Goal: Task Accomplishment & Management: Use online tool/utility

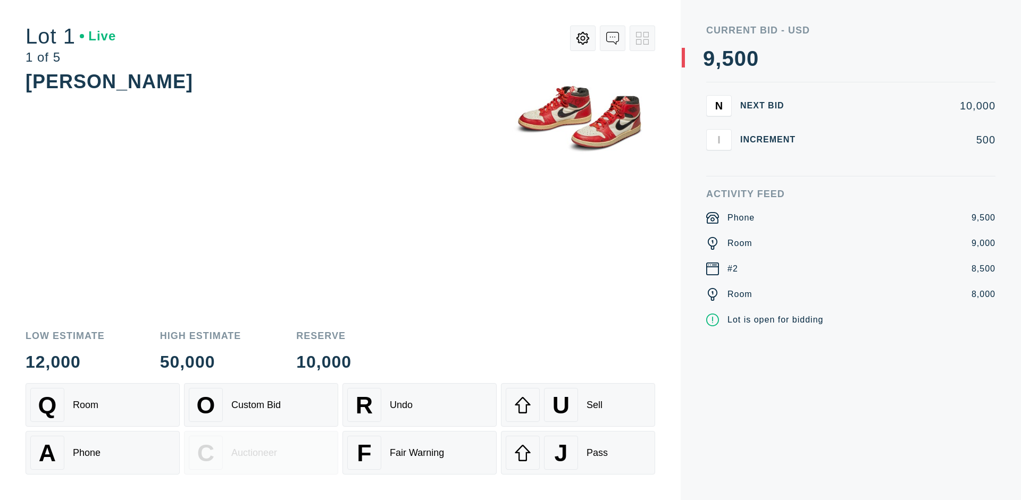
click at [261, 405] on div "Custom Bid" at bounding box center [255, 405] width 49 height 11
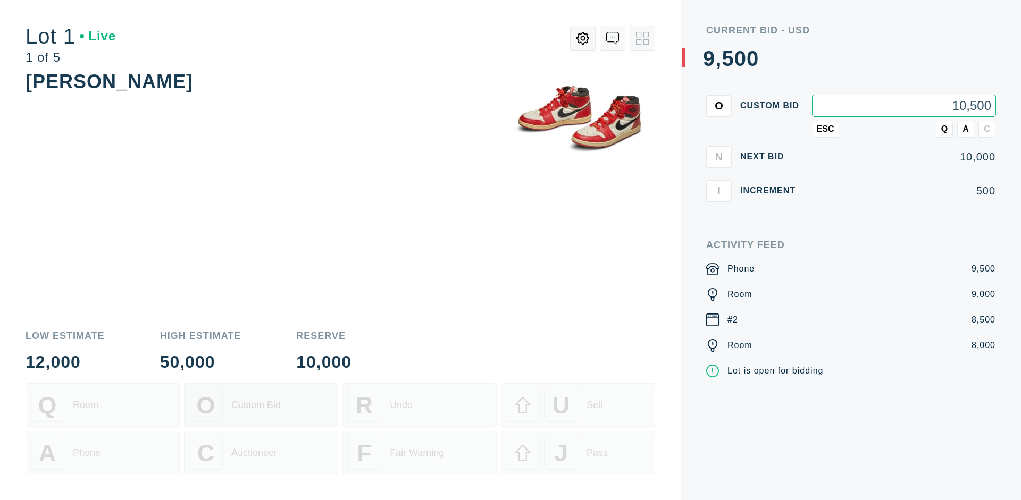
type input "10,500"
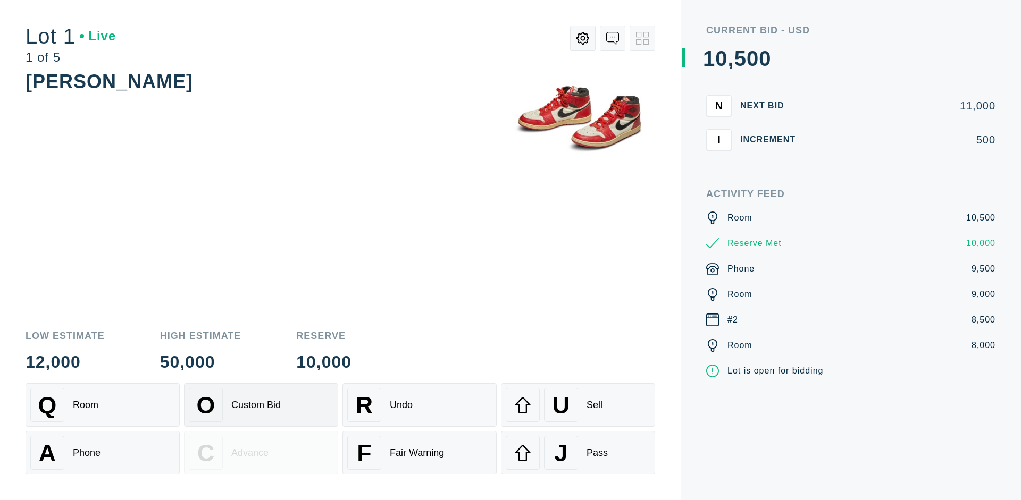
click at [261, 405] on div "Custom Bid" at bounding box center [255, 405] width 49 height 11
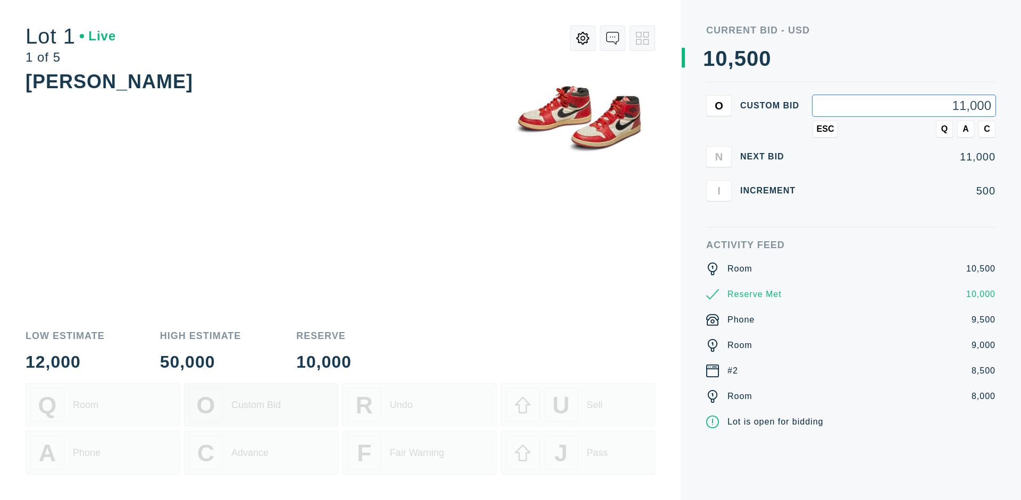
type input "11,000"
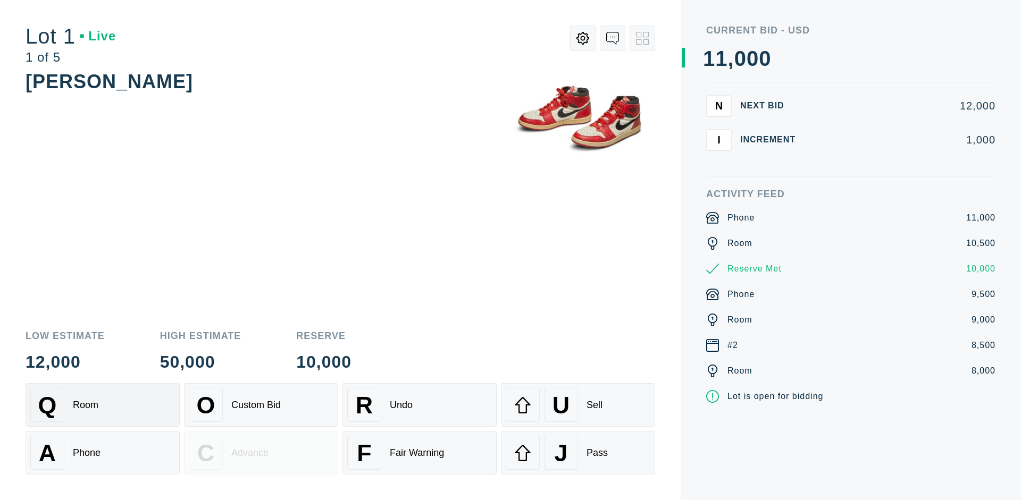
click at [103, 405] on div "Q Room" at bounding box center [102, 405] width 145 height 34
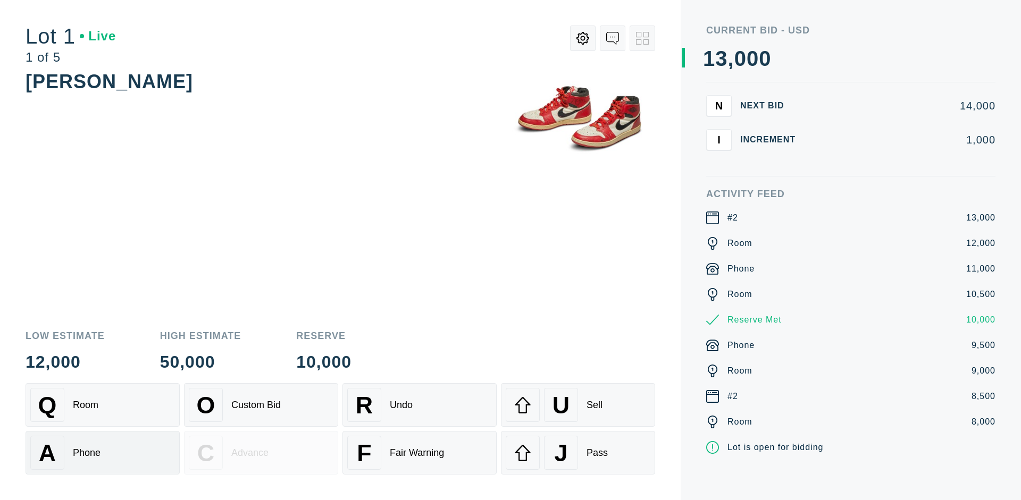
click at [103, 453] on div "A Phone" at bounding box center [102, 453] width 145 height 34
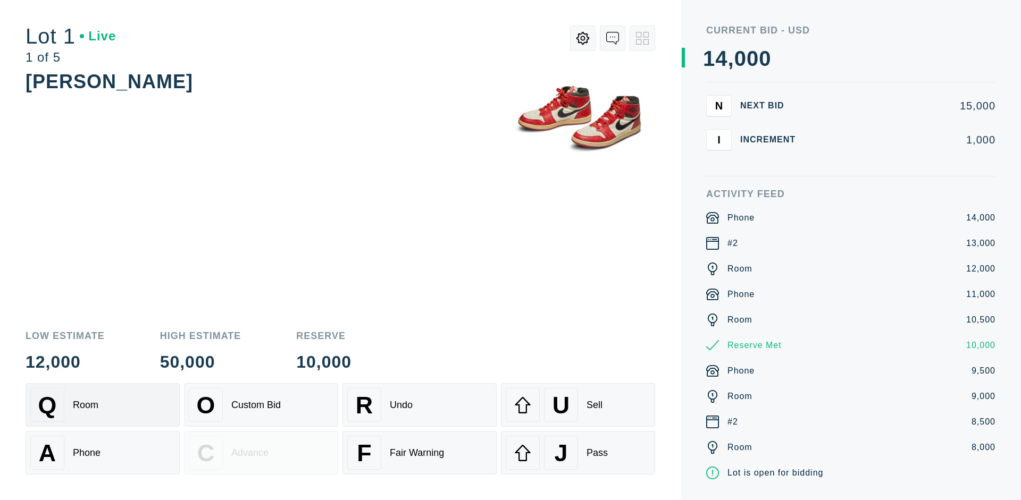
click at [103, 405] on div "Q Room" at bounding box center [102, 405] width 145 height 34
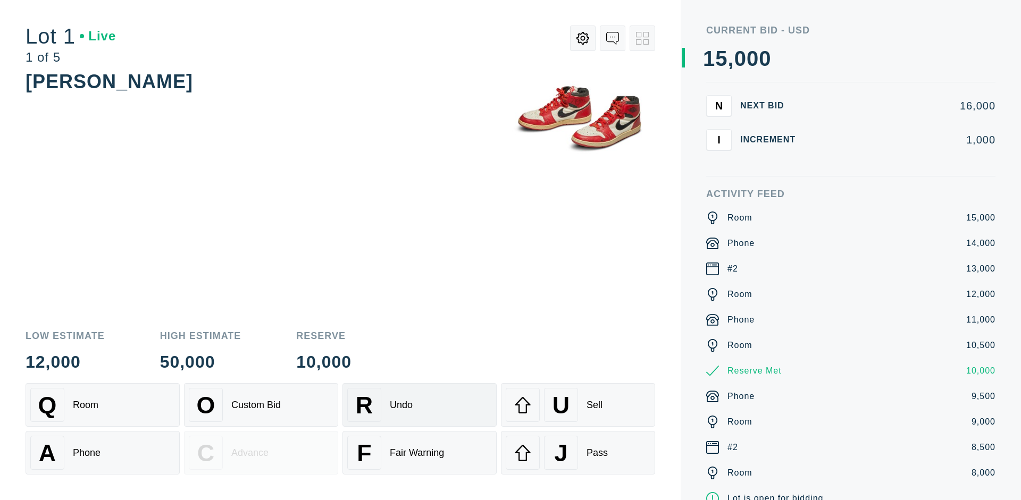
click at [419, 405] on div "R Undo" at bounding box center [419, 405] width 145 height 34
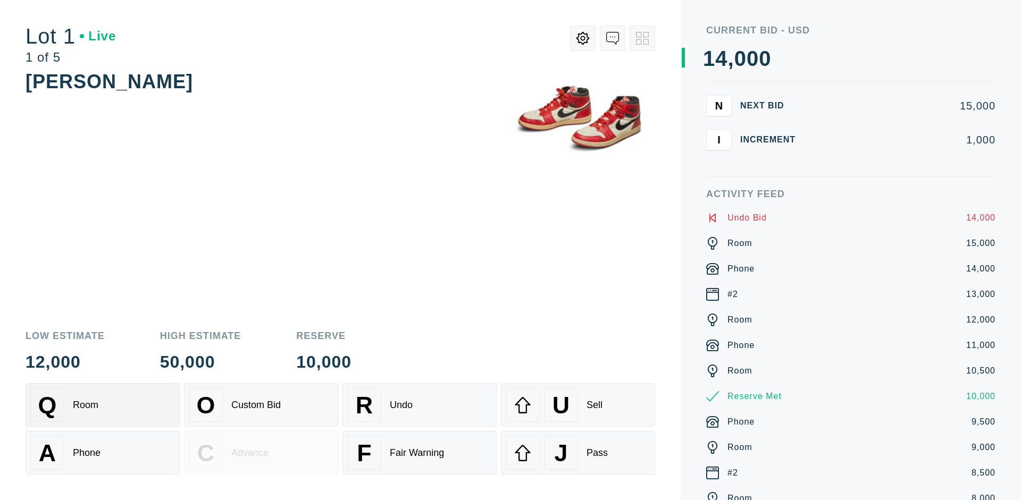
click at [103, 405] on div "Q Room" at bounding box center [102, 405] width 145 height 34
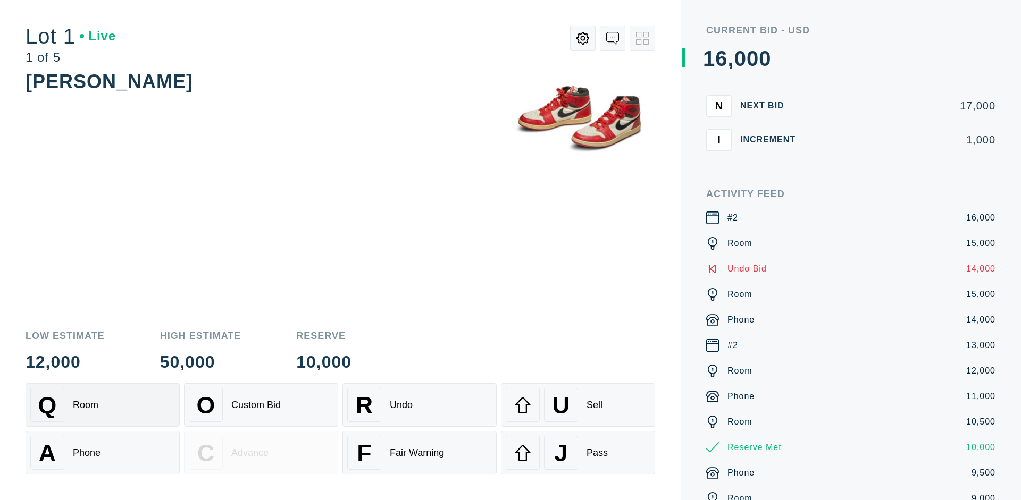
click at [103, 453] on div "A Phone" at bounding box center [102, 453] width 145 height 34
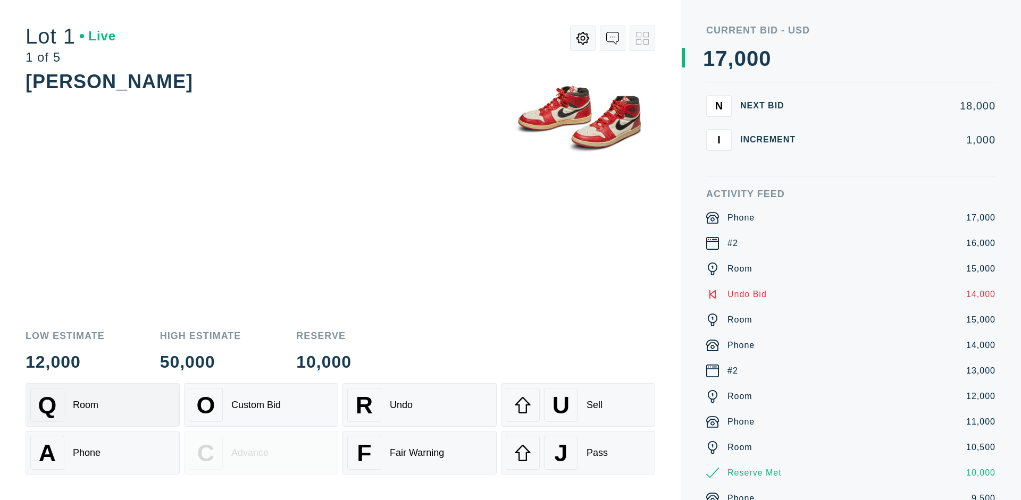
click at [103, 405] on div "Q Room" at bounding box center [102, 405] width 145 height 34
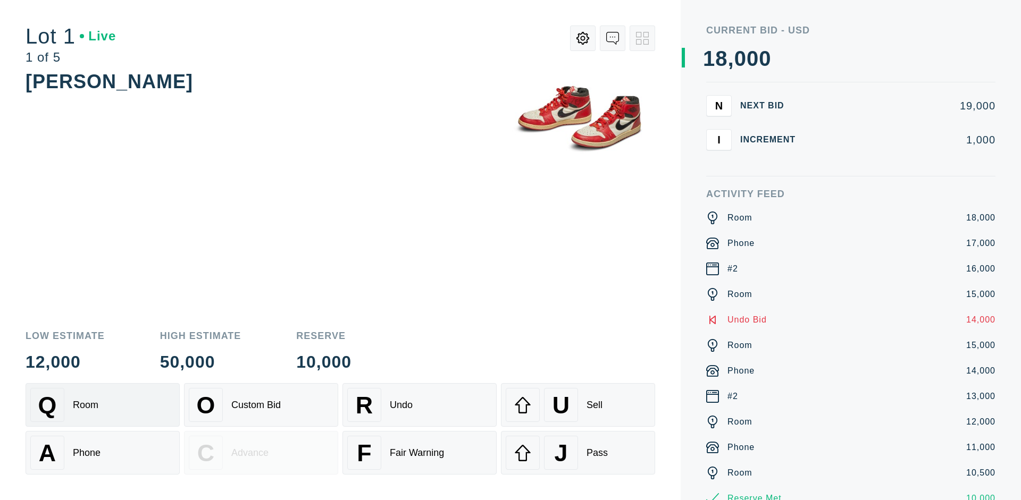
click at [419, 405] on div "R Undo" at bounding box center [419, 405] width 145 height 34
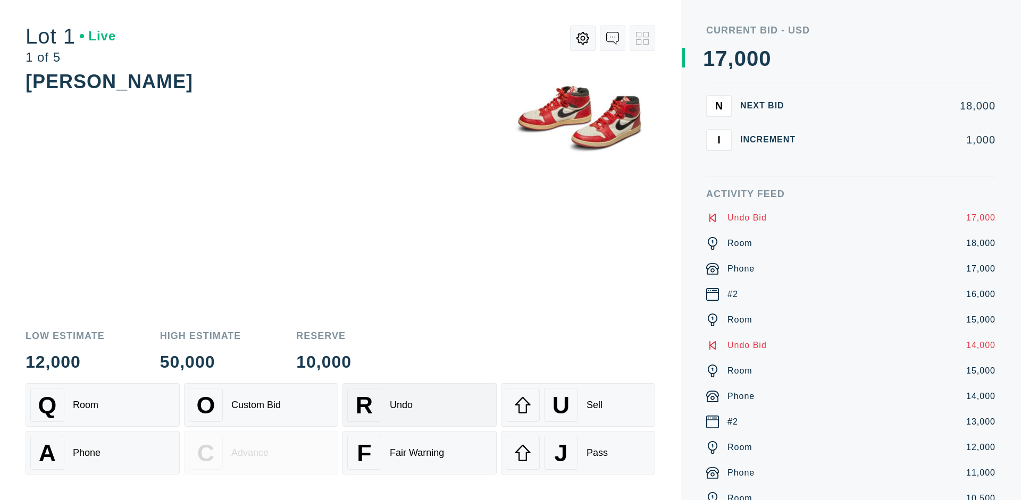
click at [578, 405] on div "U Sell" at bounding box center [577, 405] width 145 height 34
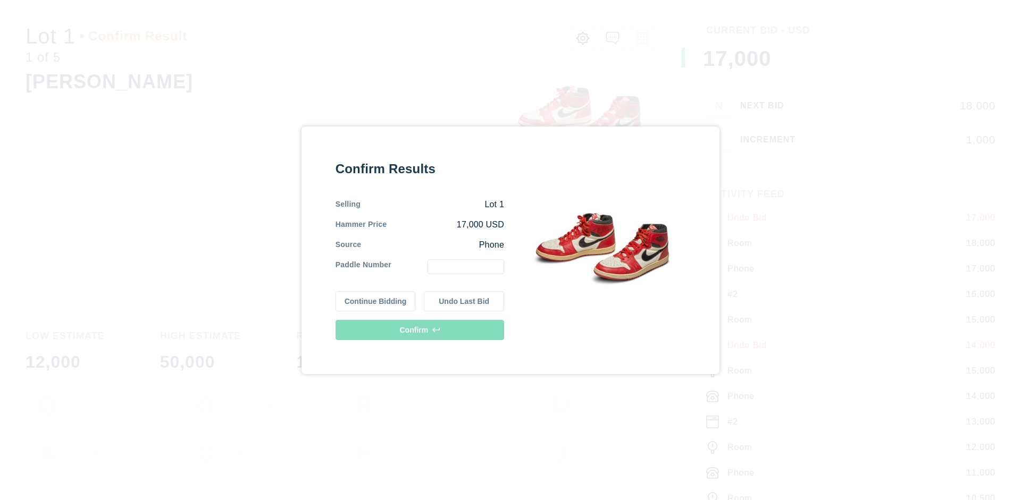
click at [376, 301] on button "Continue Bidding" at bounding box center [375, 301] width 80 height 20
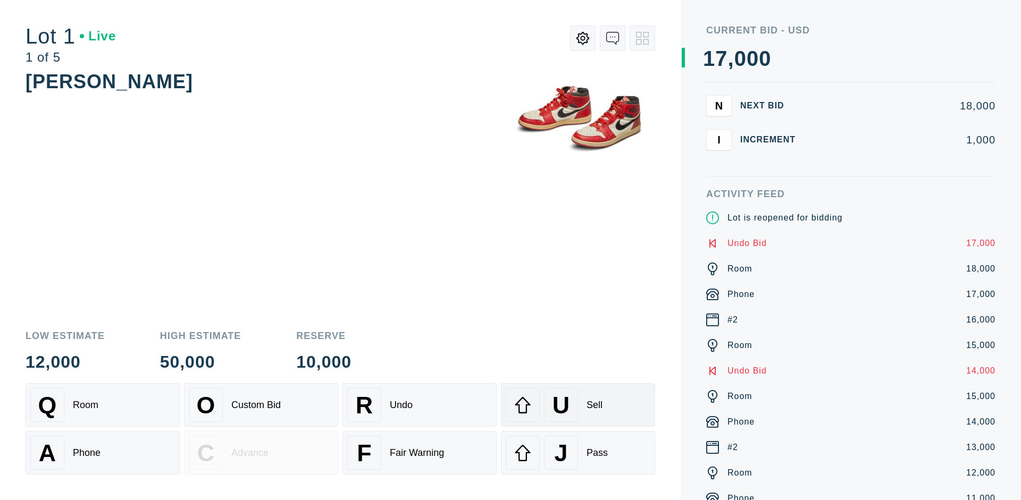
click at [578, 405] on div "U Sell" at bounding box center [577, 405] width 145 height 34
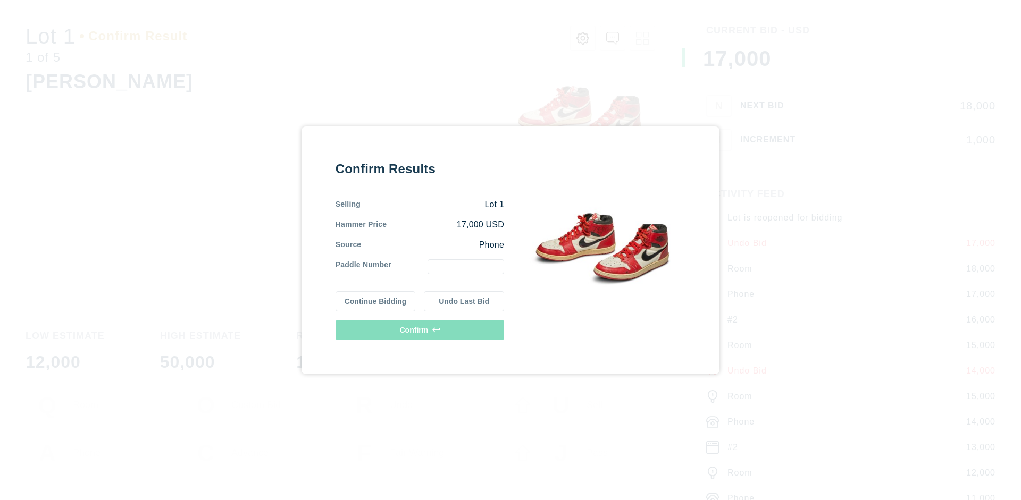
click at [464, 301] on button "Undo Last Bid" at bounding box center [464, 301] width 80 height 20
click at [376, 299] on button "Continue Bidding" at bounding box center [375, 301] width 80 height 20
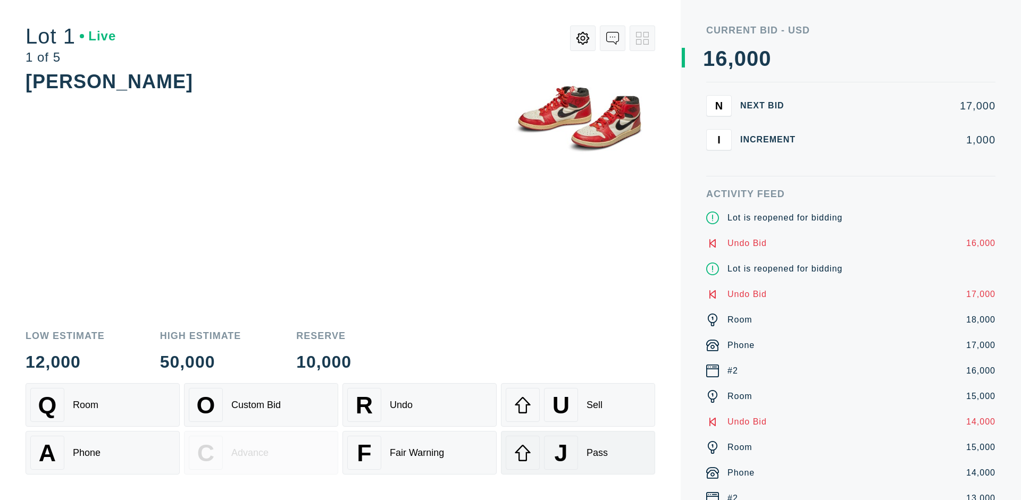
click at [578, 453] on div "J Pass" at bounding box center [577, 453] width 145 height 34
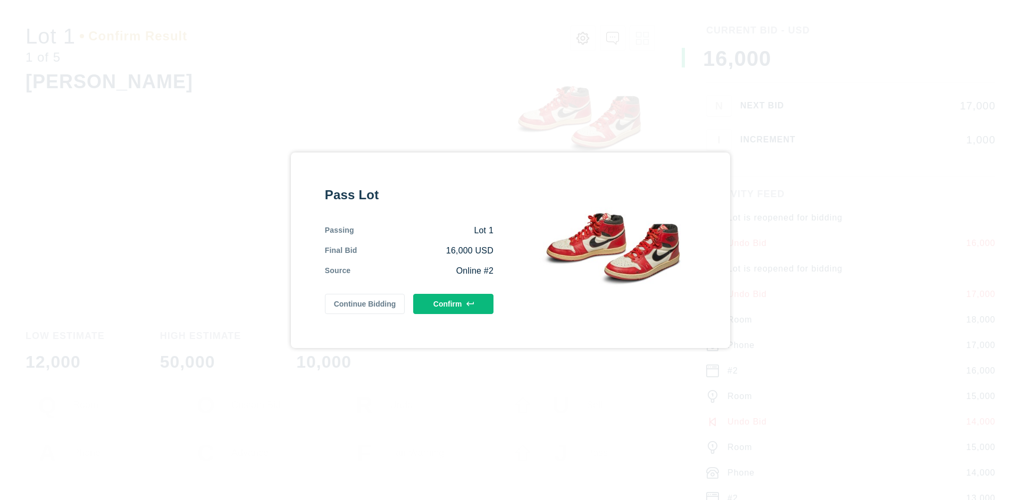
click at [453, 304] on button "Confirm" at bounding box center [453, 304] width 80 height 20
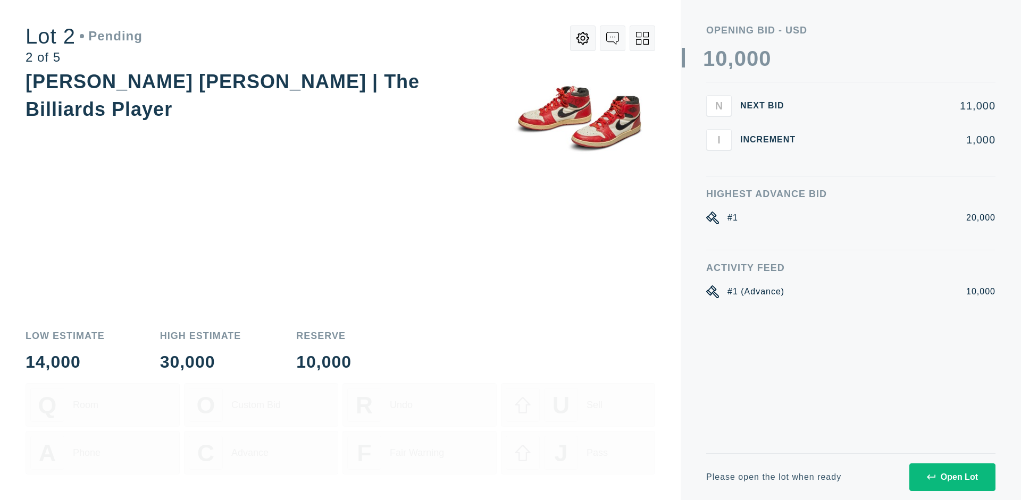
click at [951, 477] on div "Open Lot" at bounding box center [951, 478] width 51 height 10
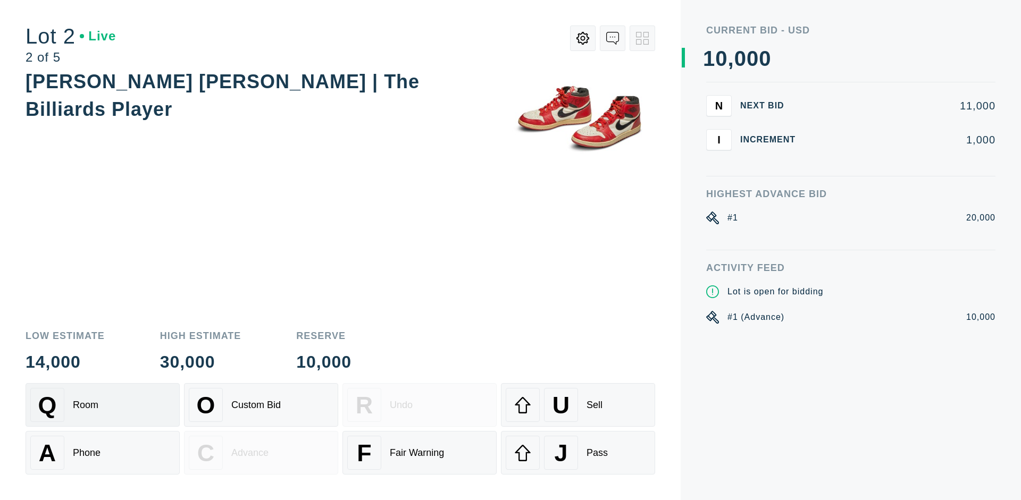
click at [103, 405] on div "Q Room" at bounding box center [102, 405] width 145 height 34
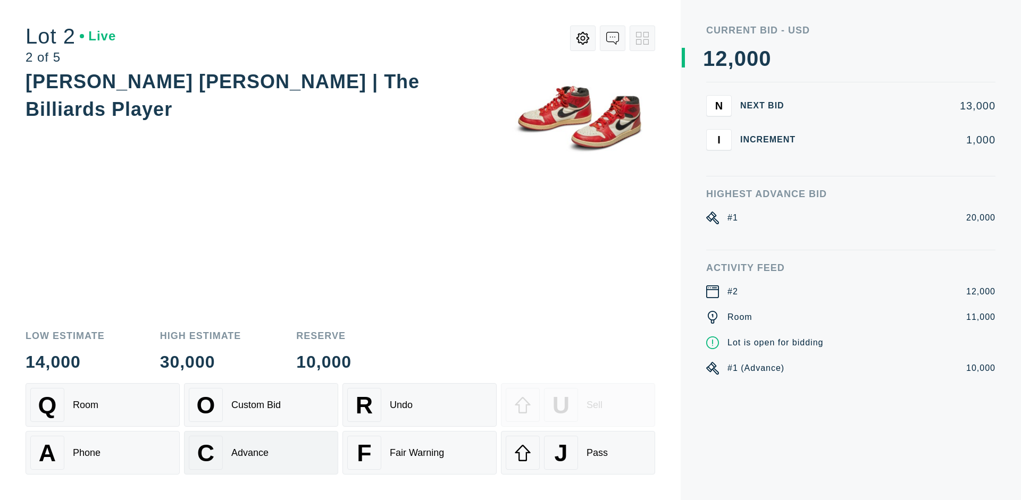
click at [261, 453] on div "Advance" at bounding box center [249, 453] width 37 height 11
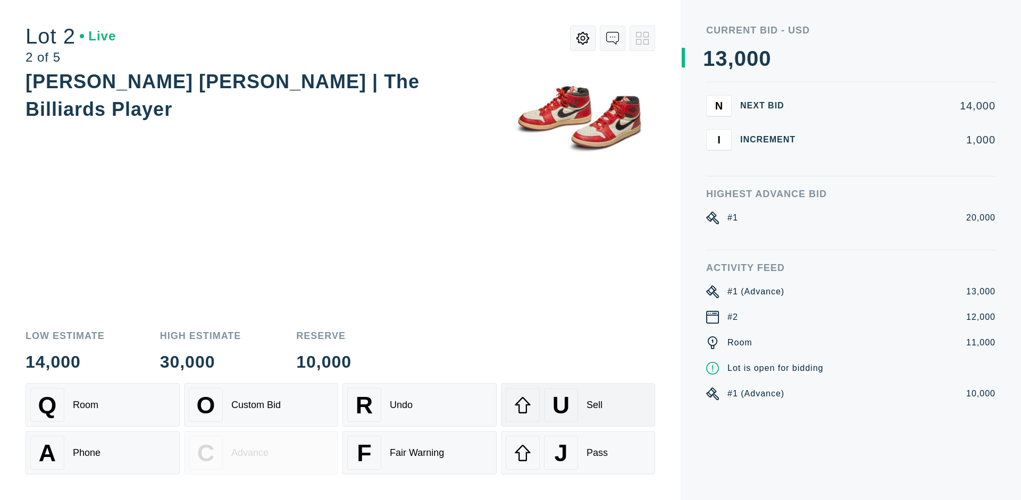
click at [578, 405] on div "U Sell" at bounding box center [577, 405] width 145 height 34
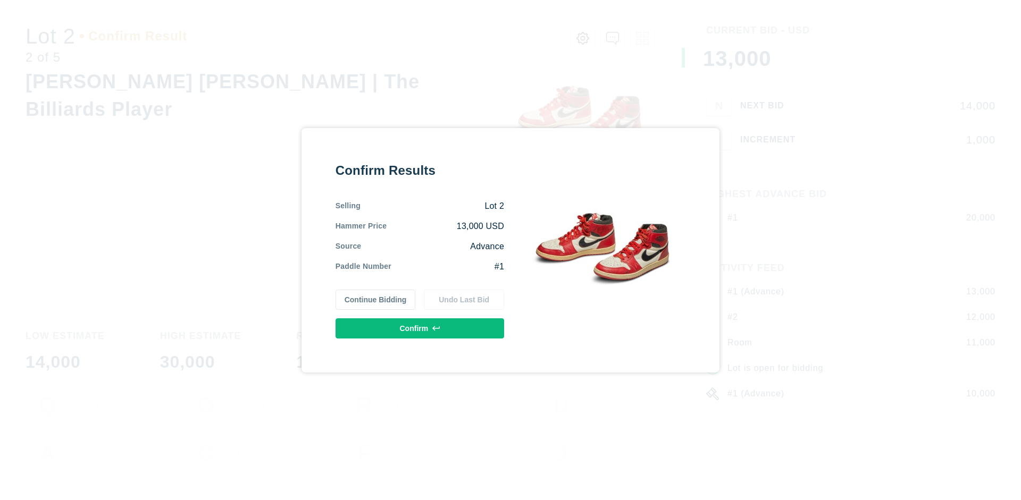
click at [420, 328] on button "Confirm" at bounding box center [419, 328] width 168 height 20
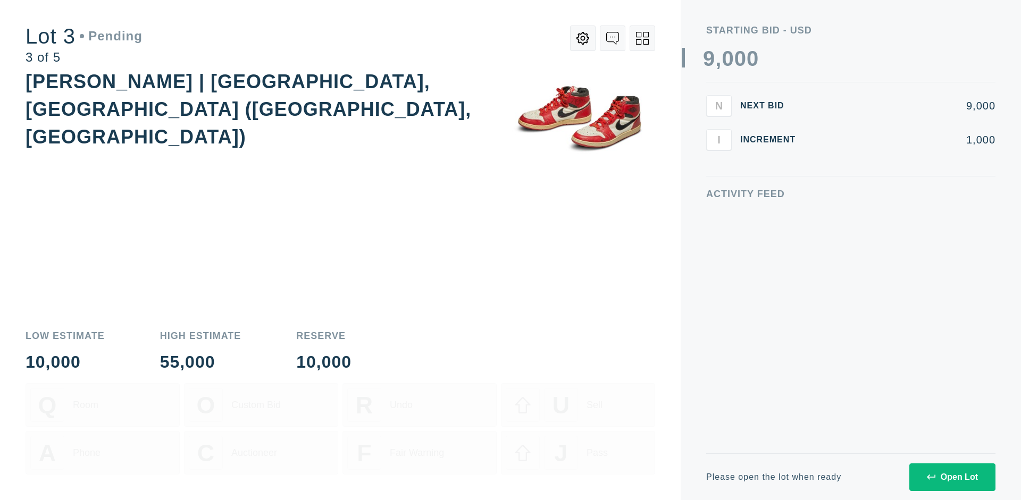
click at [951, 477] on div "Open Lot" at bounding box center [951, 478] width 51 height 10
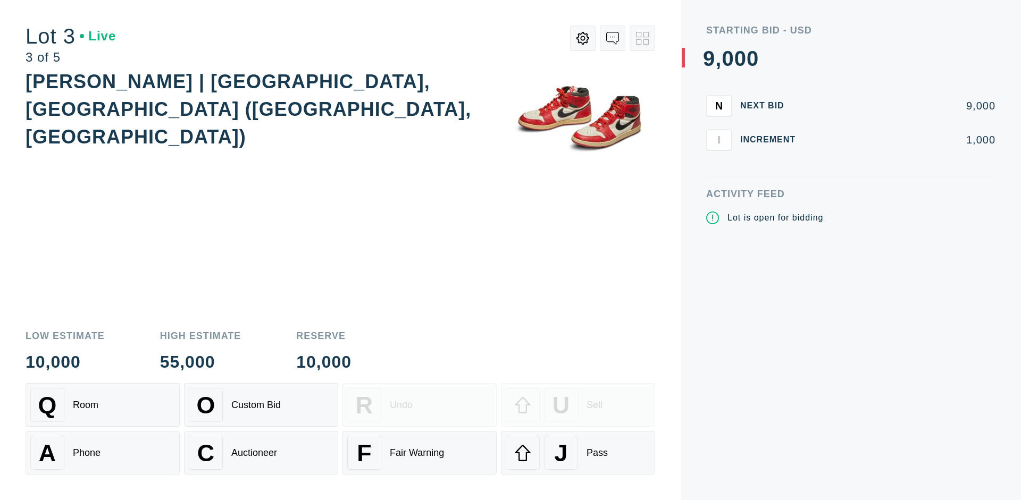
click at [578, 453] on div "J Pass" at bounding box center [577, 453] width 145 height 34
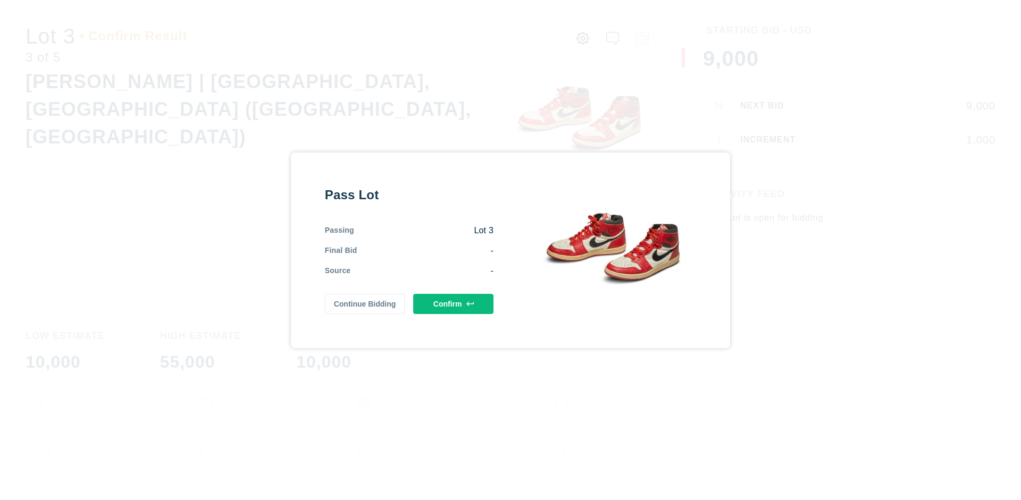
click at [453, 304] on button "Confirm" at bounding box center [453, 304] width 80 height 20
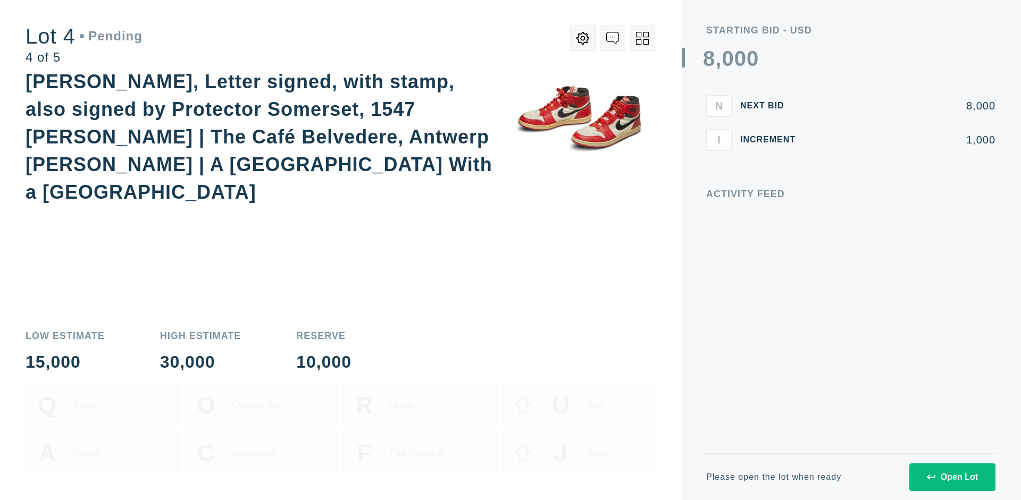
click at [951, 477] on div "Open Lot" at bounding box center [951, 478] width 51 height 10
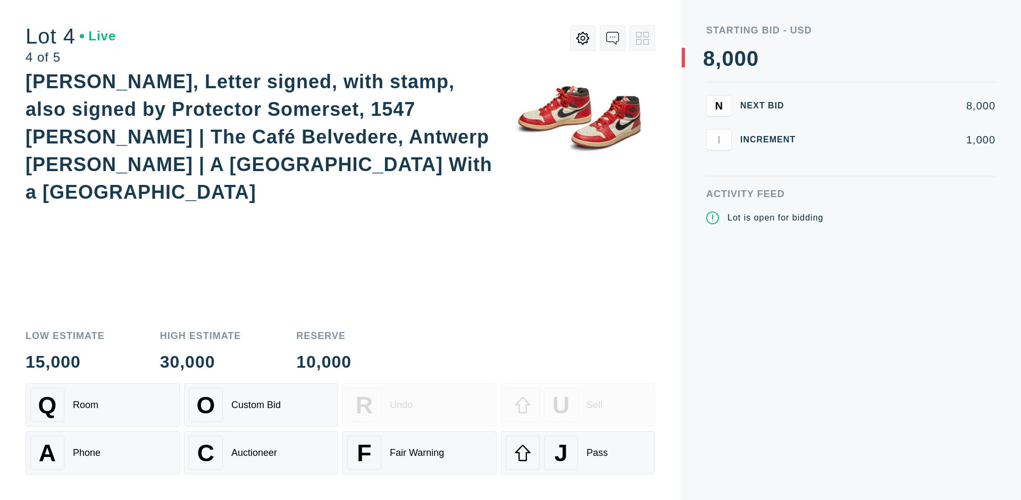
click at [103, 405] on div "Q Room" at bounding box center [102, 405] width 145 height 34
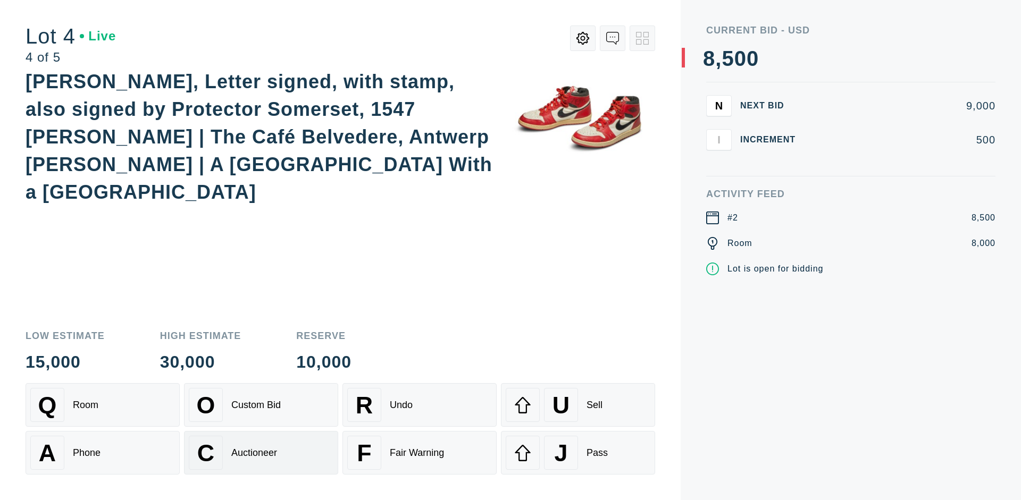
click at [261, 453] on div "Auctioneer" at bounding box center [254, 453] width 46 height 11
click at [578, 453] on div "J Pass" at bounding box center [577, 453] width 145 height 34
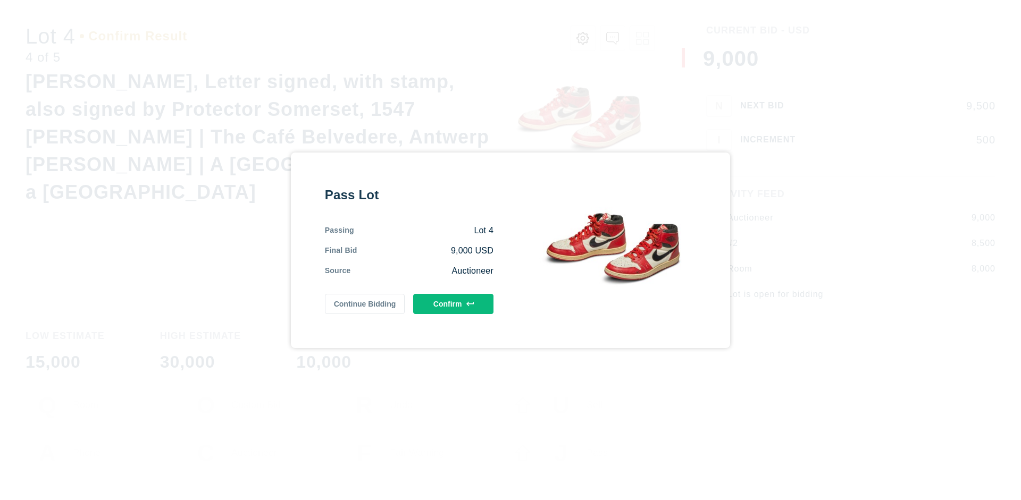
click at [453, 304] on button "Confirm" at bounding box center [453, 304] width 80 height 20
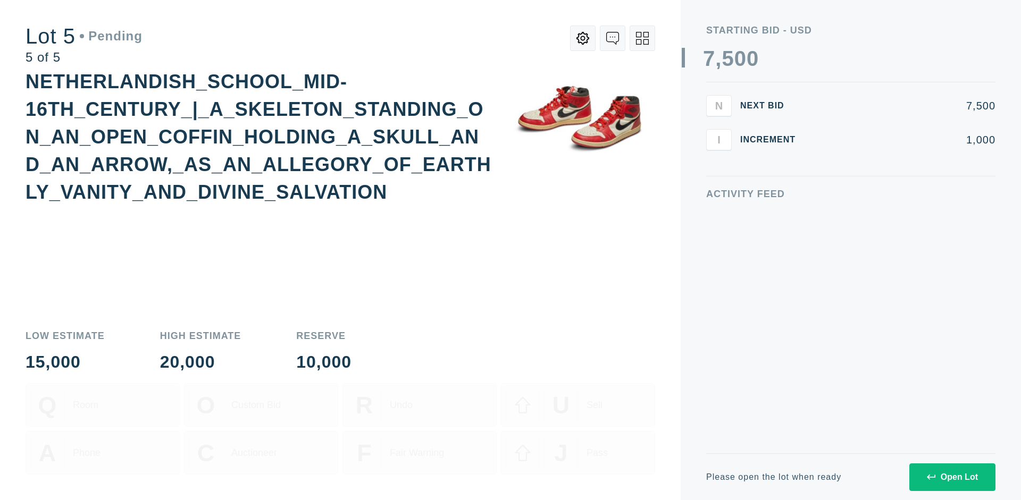
click at [951, 477] on div "Open Lot" at bounding box center [951, 478] width 51 height 10
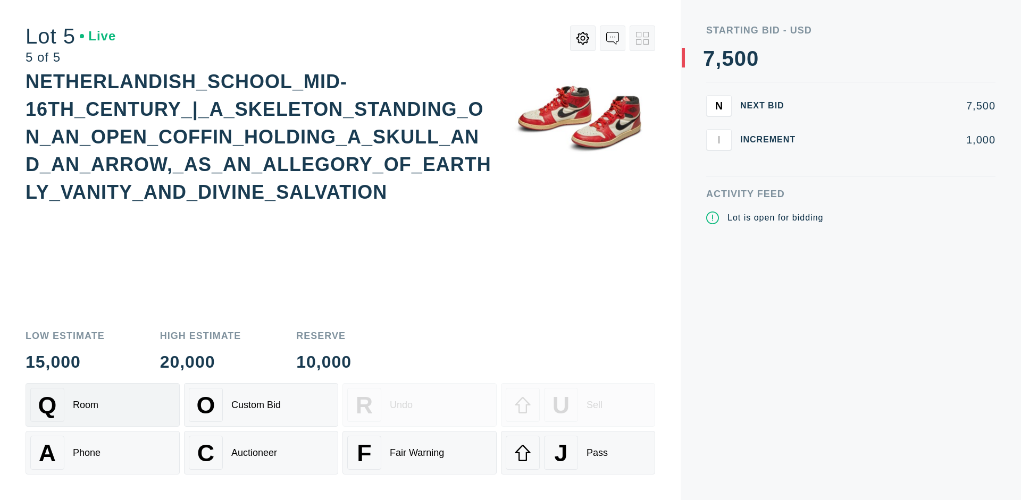
click at [103, 405] on div "Q Room" at bounding box center [102, 405] width 145 height 34
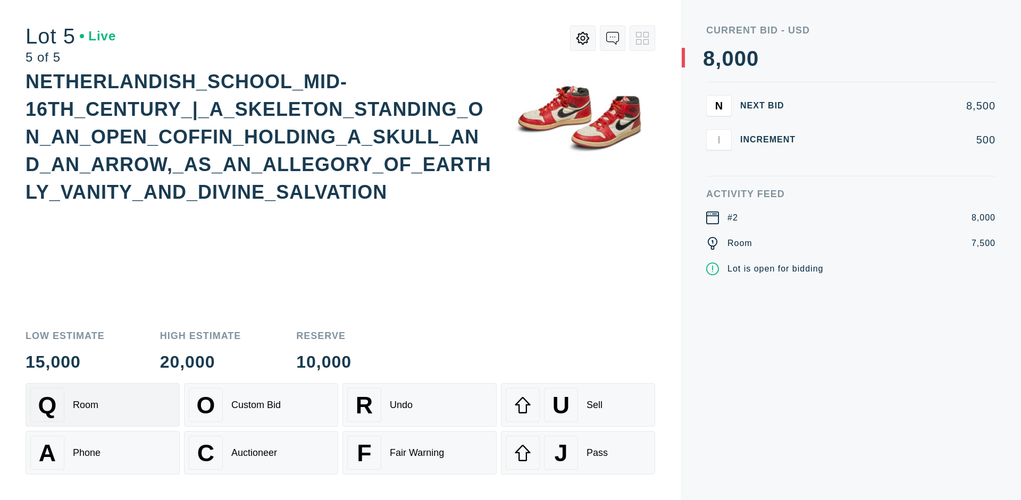
click at [103, 405] on div "Q Room" at bounding box center [102, 405] width 145 height 34
click at [578, 405] on div "U Sell" at bounding box center [577, 405] width 145 height 34
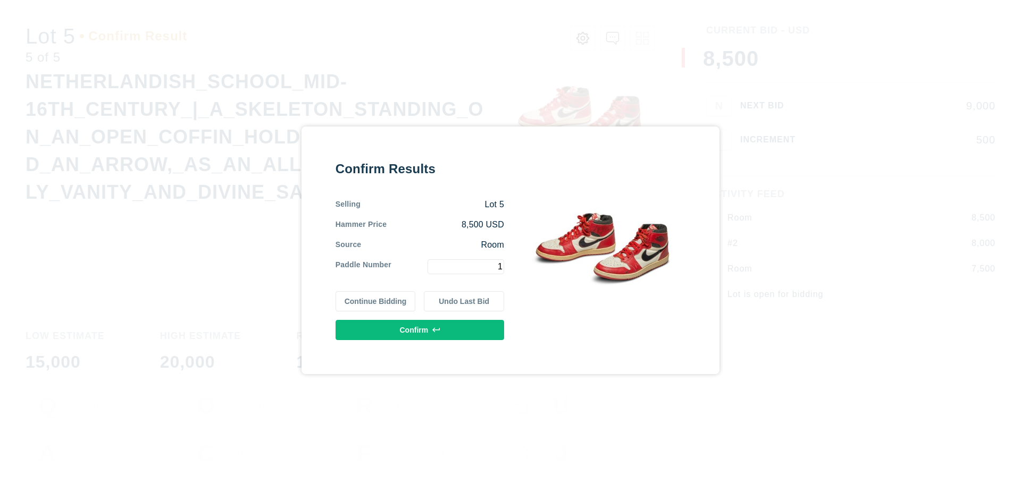
type input "1"
click at [420, 330] on button "Confirm" at bounding box center [419, 330] width 168 height 20
